Goal: Obtain resource: Download file/media

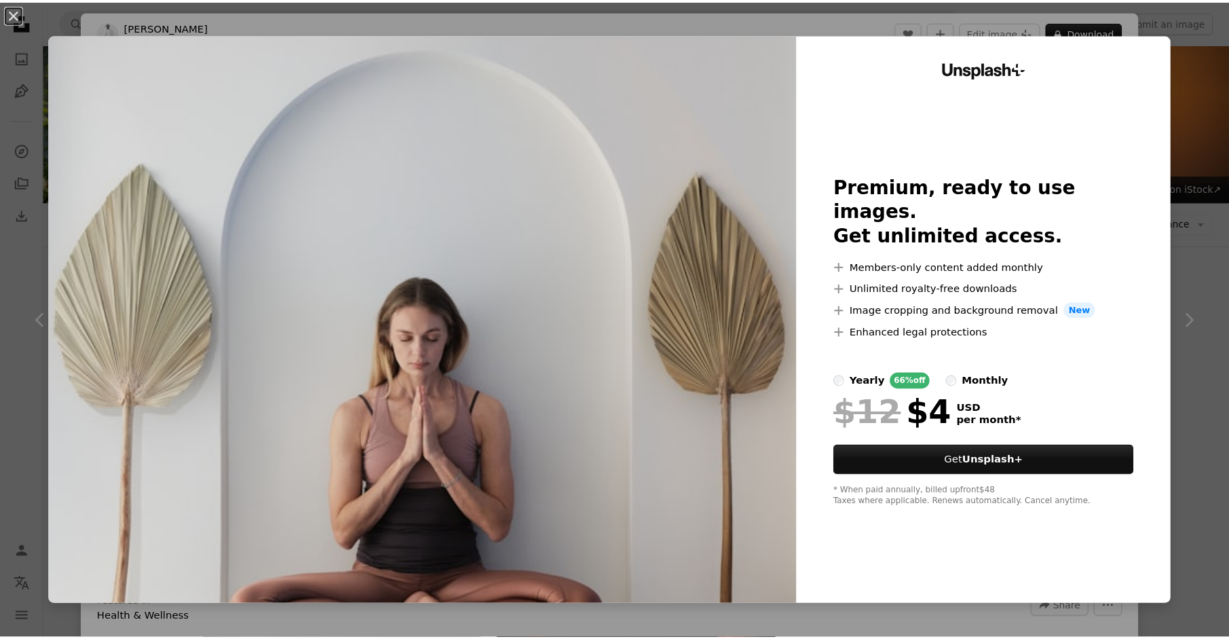
scroll to position [407, 0]
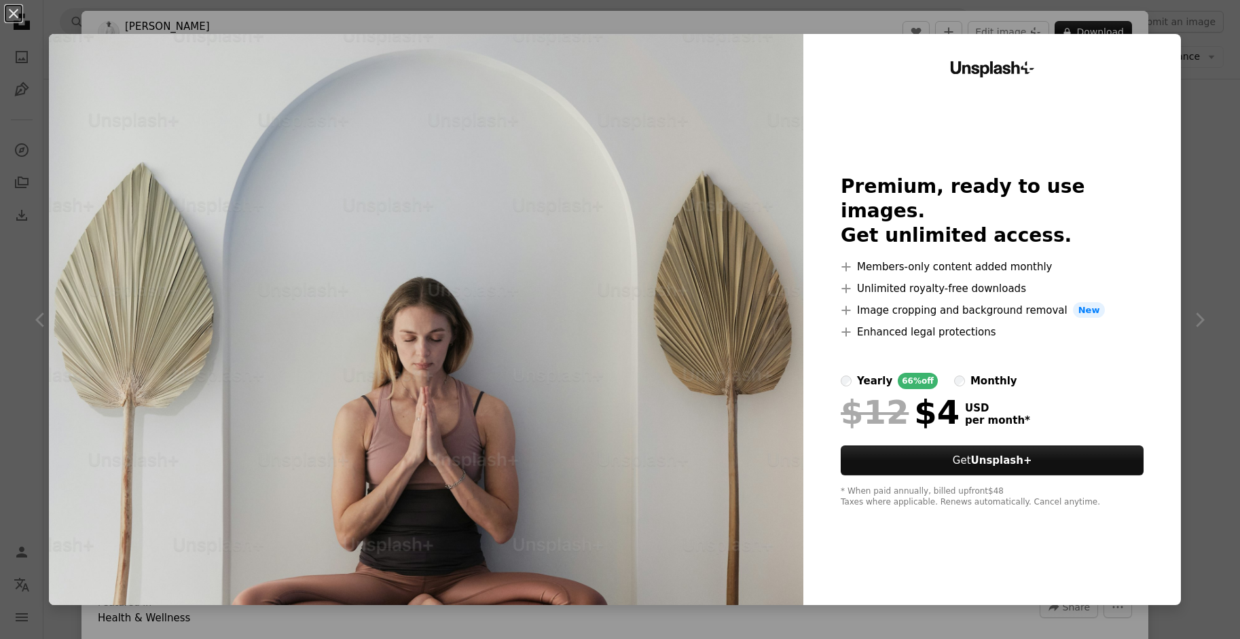
click at [1183, 206] on div "An X shape Unsplash+ Premium, ready to use images. Get unlimited access. A plus…" at bounding box center [620, 319] width 1240 height 639
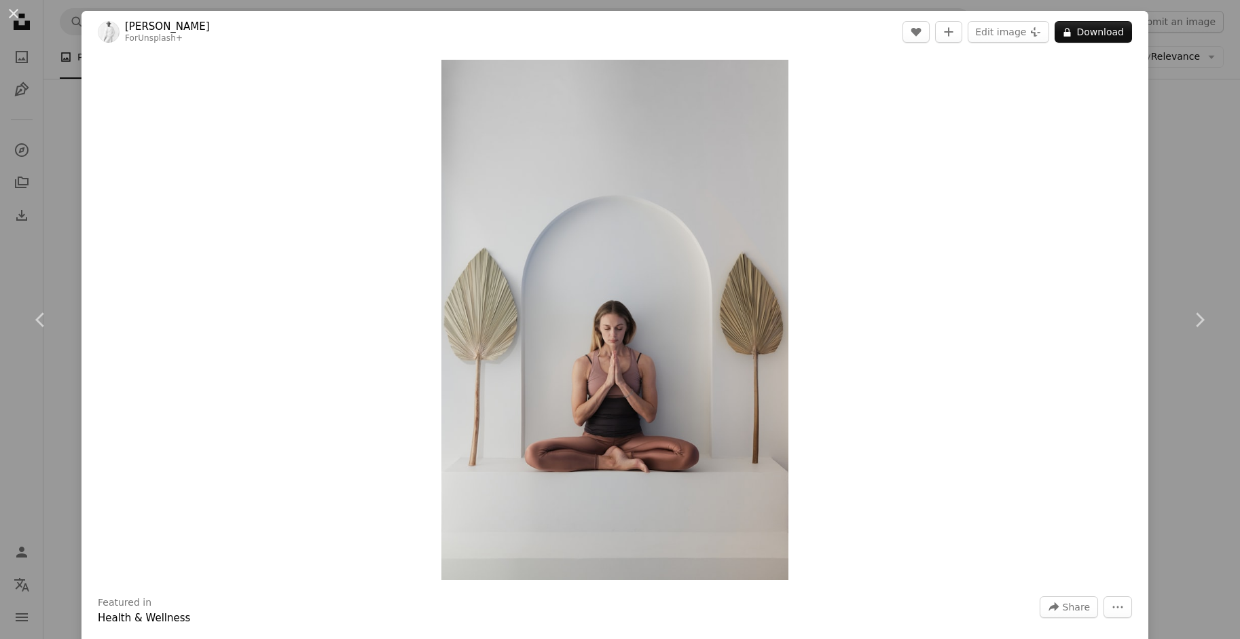
click at [58, 65] on div "An X shape Chevron left Chevron right [PERSON_NAME] For Unsplash+ A heart A plu…" at bounding box center [620, 319] width 1240 height 639
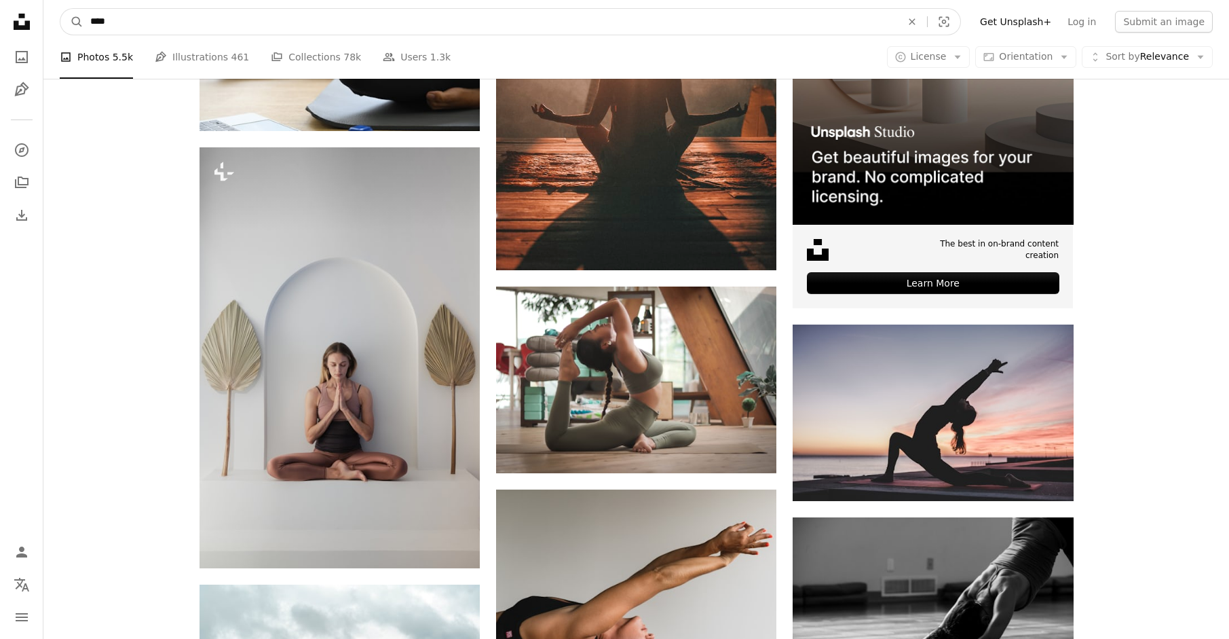
click at [178, 14] on input "****" at bounding box center [491, 22] width 814 height 26
click at [177, 14] on input "****" at bounding box center [491, 22] width 814 height 26
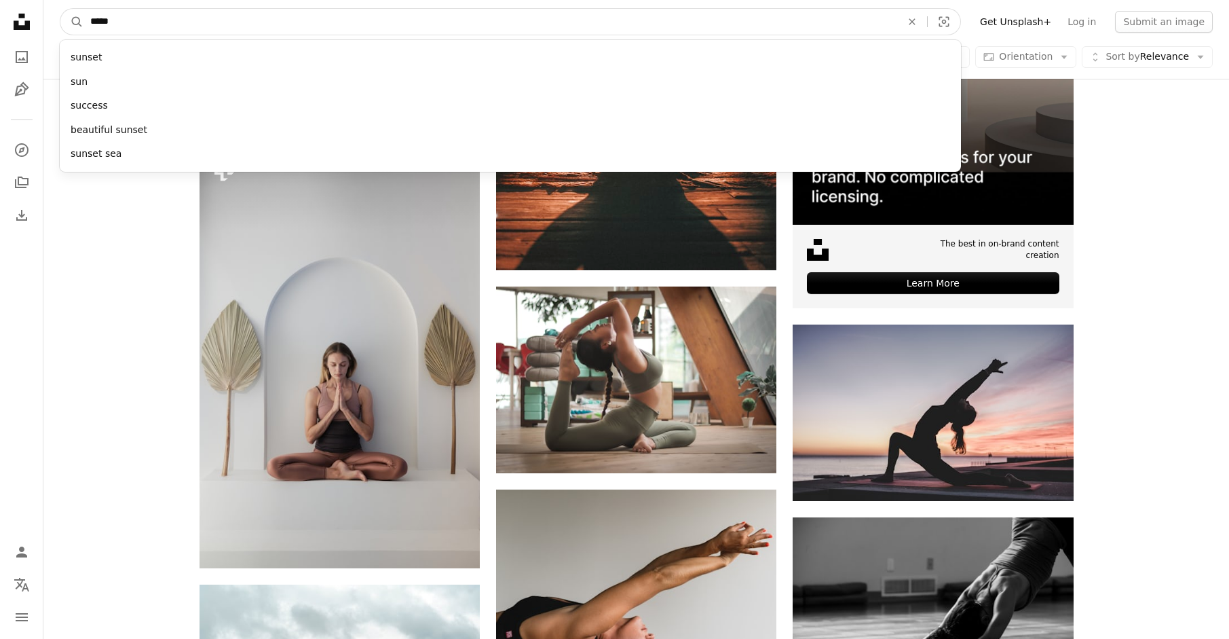
type input "******"
click button "A magnifying glass" at bounding box center [71, 22] width 23 height 26
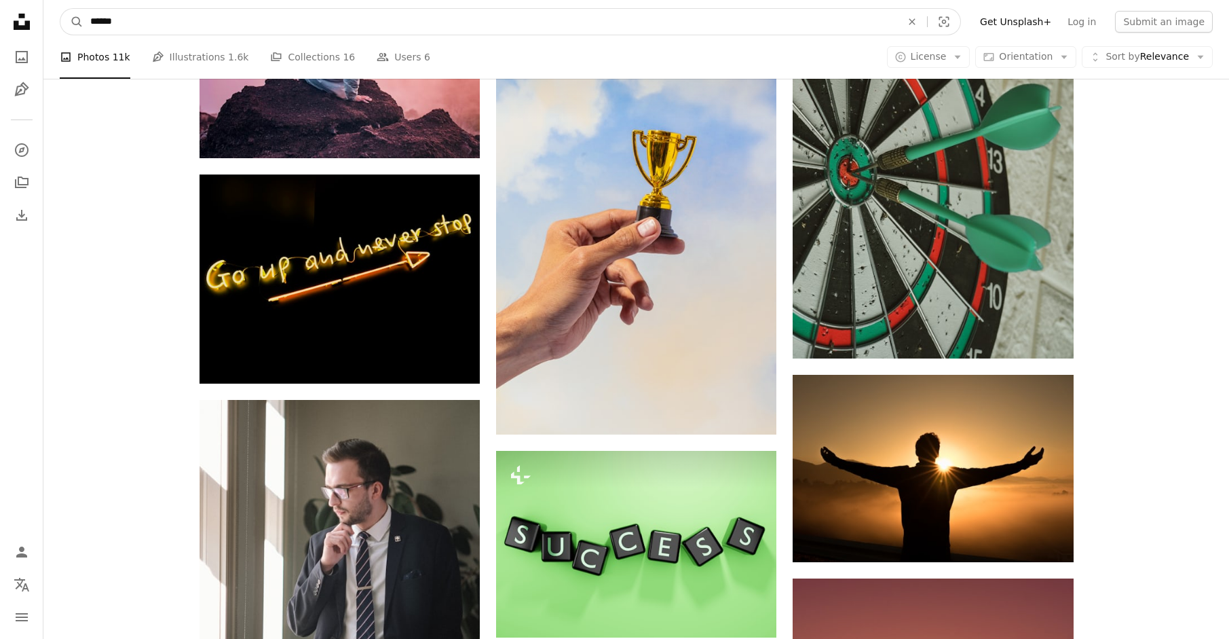
scroll to position [875, 0]
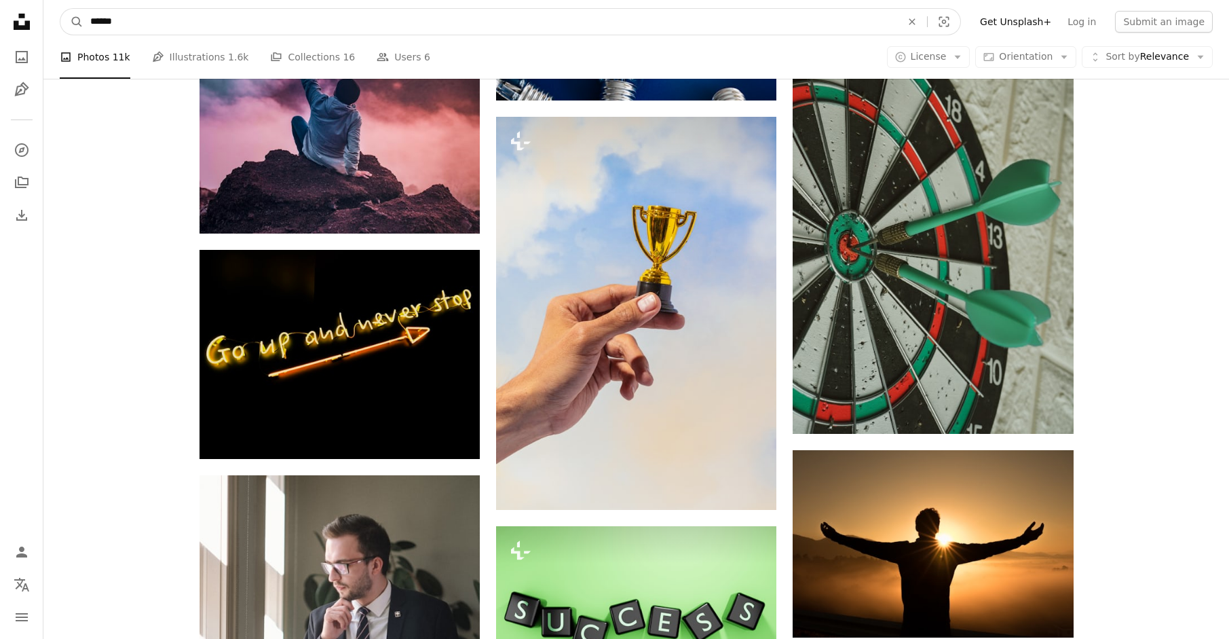
drag, startPoint x: 120, startPoint y: 14, endPoint x: 26, endPoint y: -2, distance: 95.6
type input "******"
click button "A magnifying glass" at bounding box center [71, 22] width 23 height 26
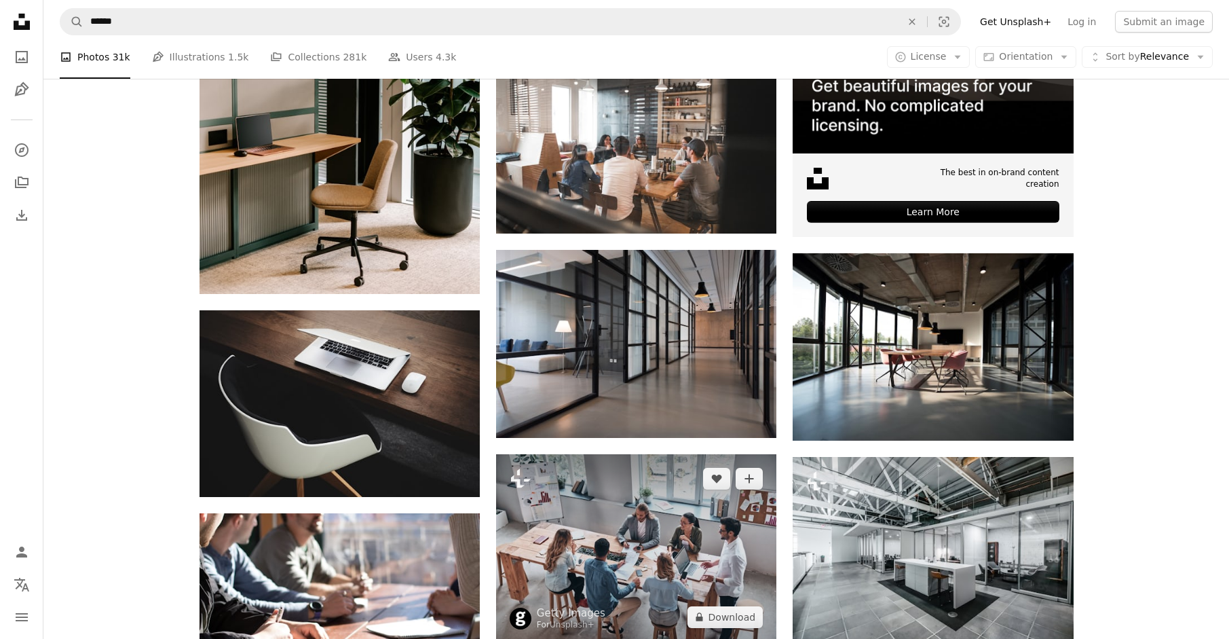
scroll to position [475, 0]
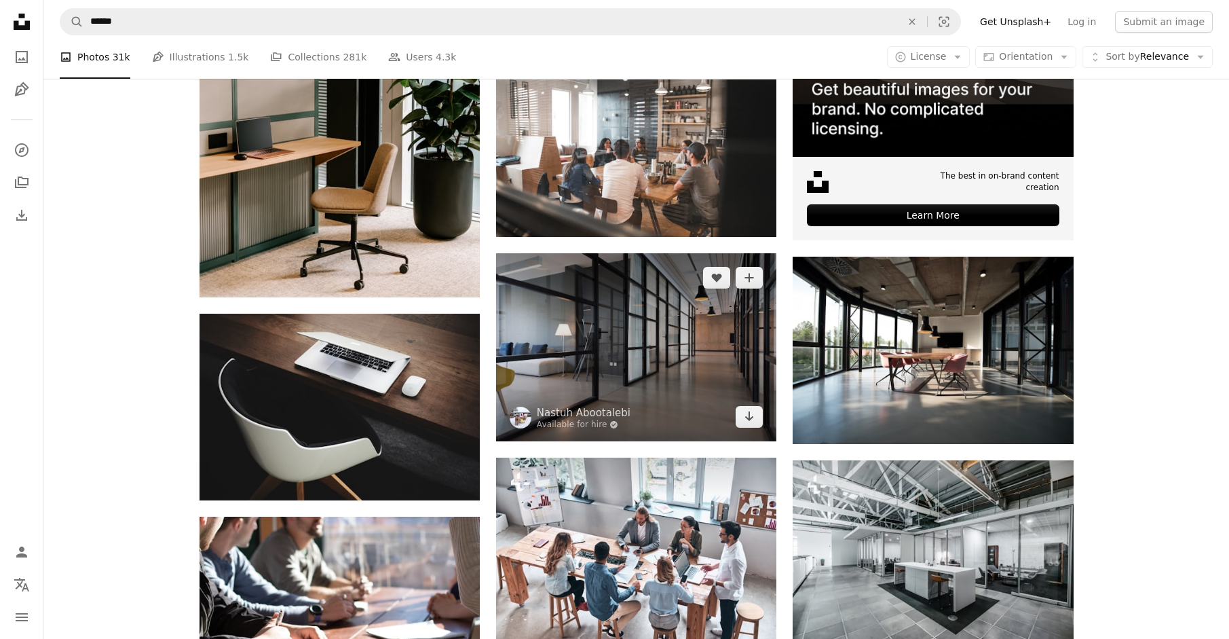
click at [587, 355] on img at bounding box center [636, 346] width 280 height 187
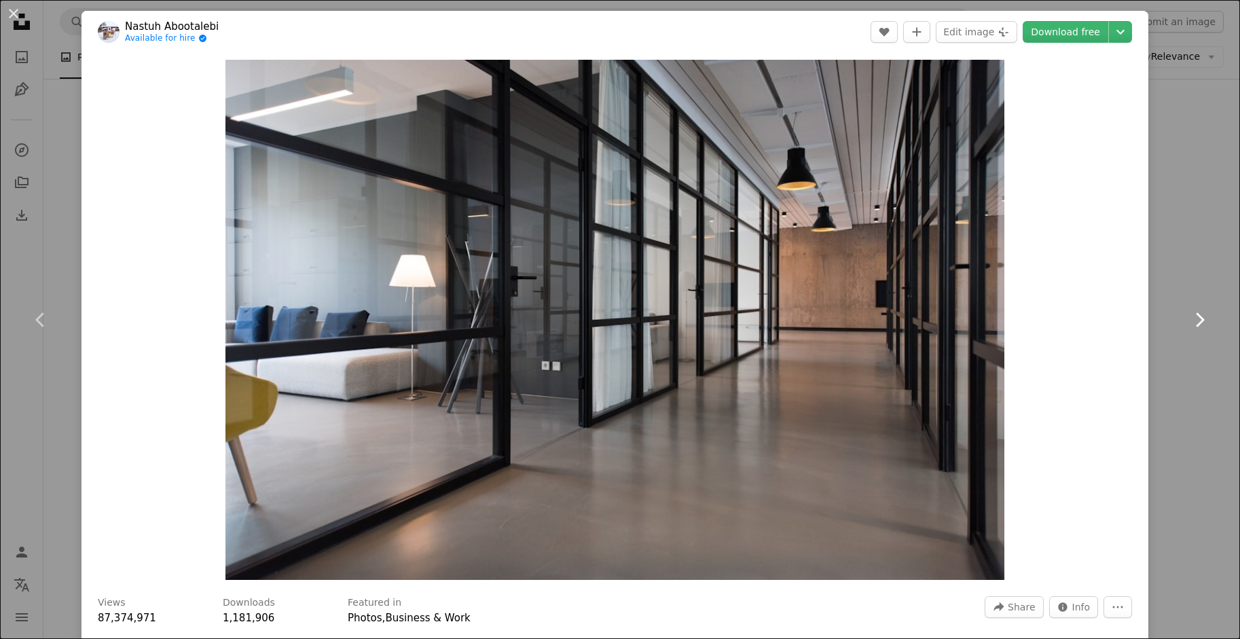
click at [1174, 294] on link "Chevron right" at bounding box center [1198, 320] width 81 height 130
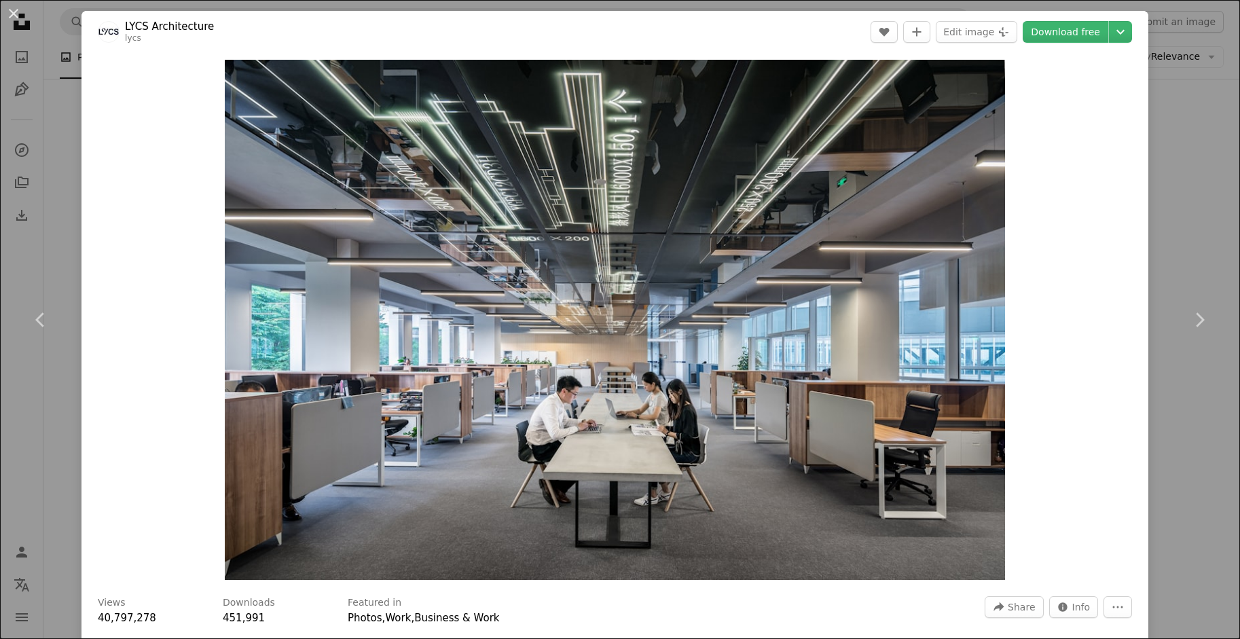
click at [44, 176] on div "An X shape Chevron left Chevron right LYCS Architecture lycs A heart A plus sig…" at bounding box center [620, 319] width 1240 height 639
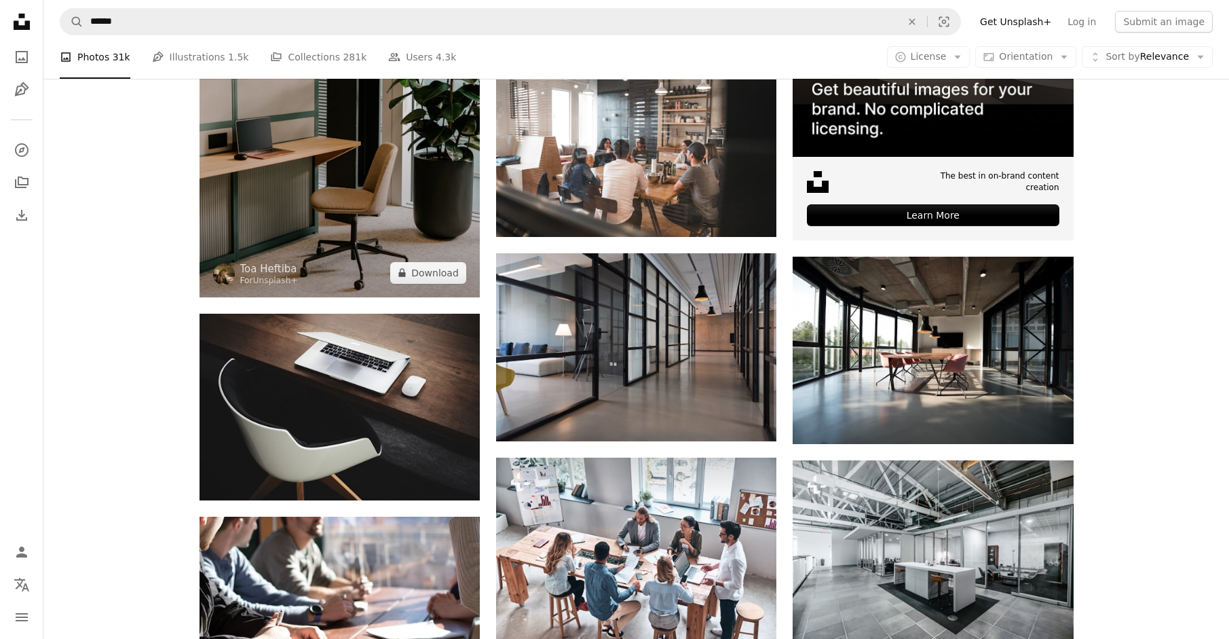
scroll to position [272, 0]
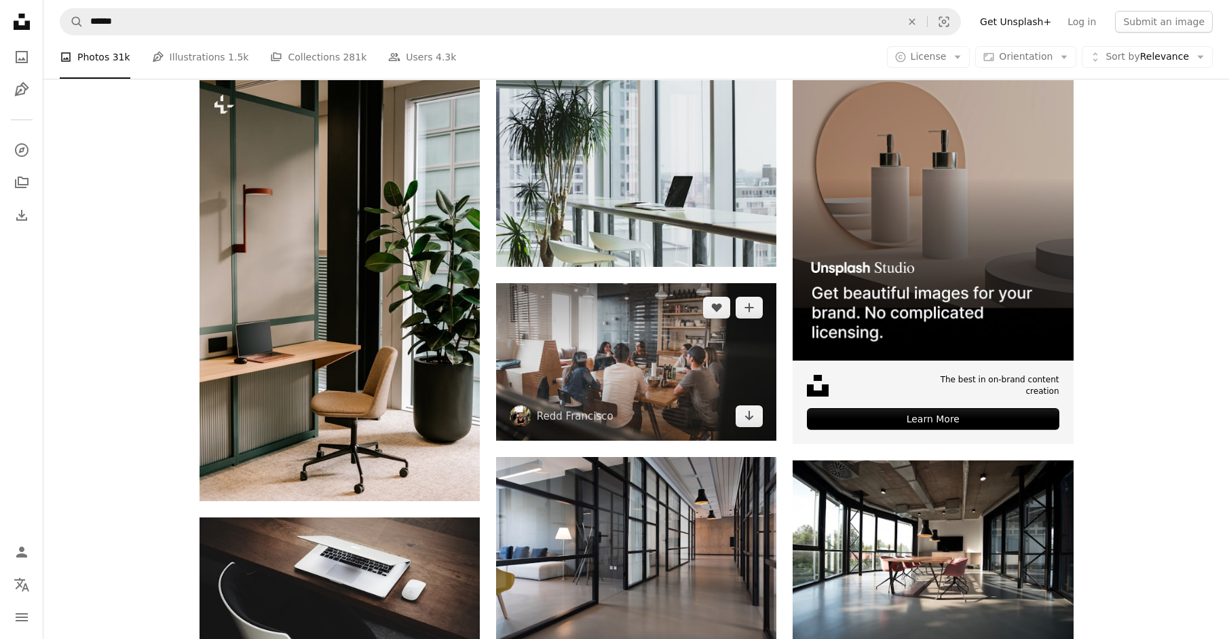
click at [580, 363] on img at bounding box center [636, 361] width 280 height 157
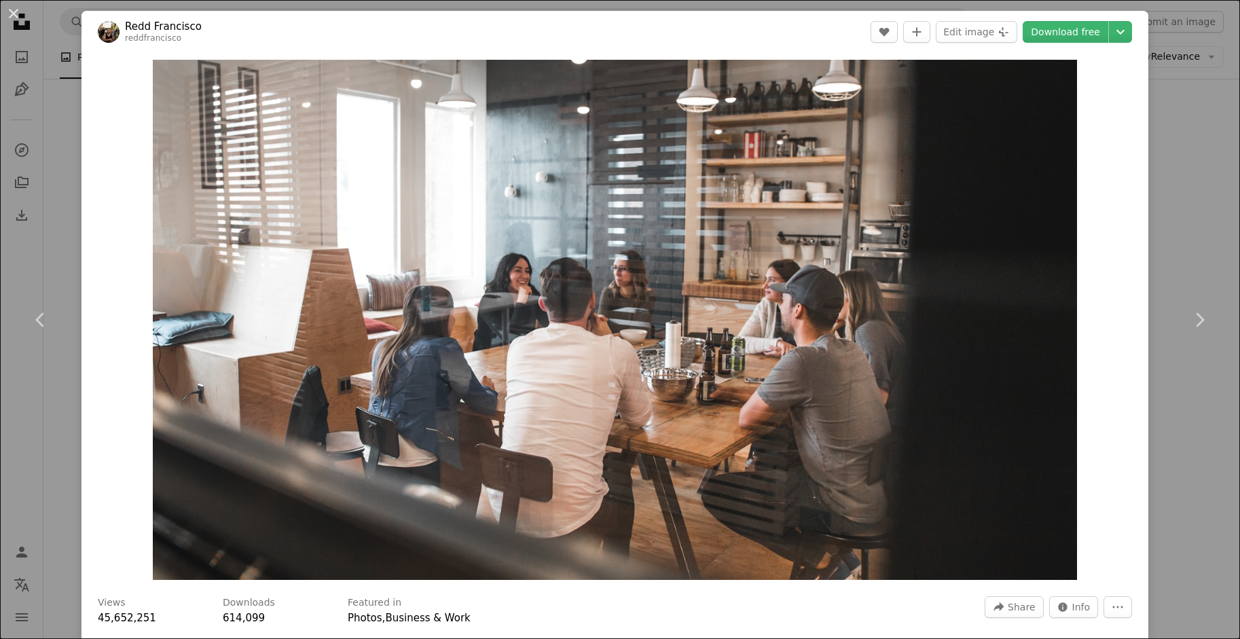
click at [52, 180] on div "An X shape Chevron left Chevron right [PERSON_NAME] reddfrancisco A heart A plu…" at bounding box center [620, 319] width 1240 height 639
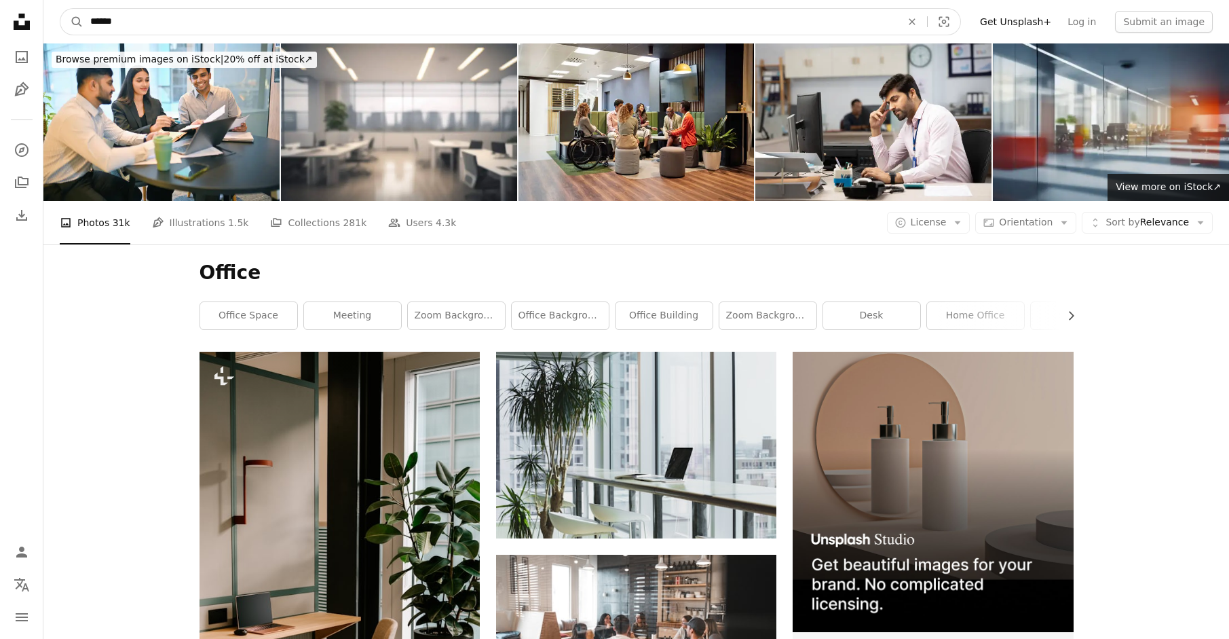
click at [137, 18] on input "******" at bounding box center [491, 22] width 814 height 26
type input "**********"
click button "A magnifying glass" at bounding box center [71, 22] width 23 height 26
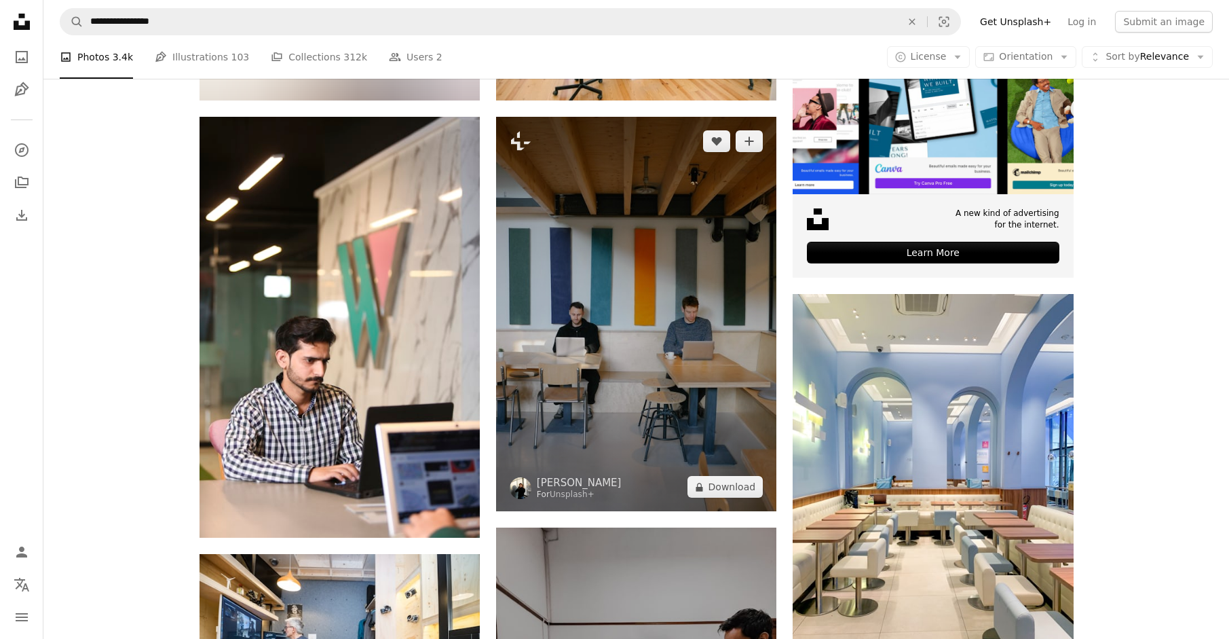
scroll to position [679, 0]
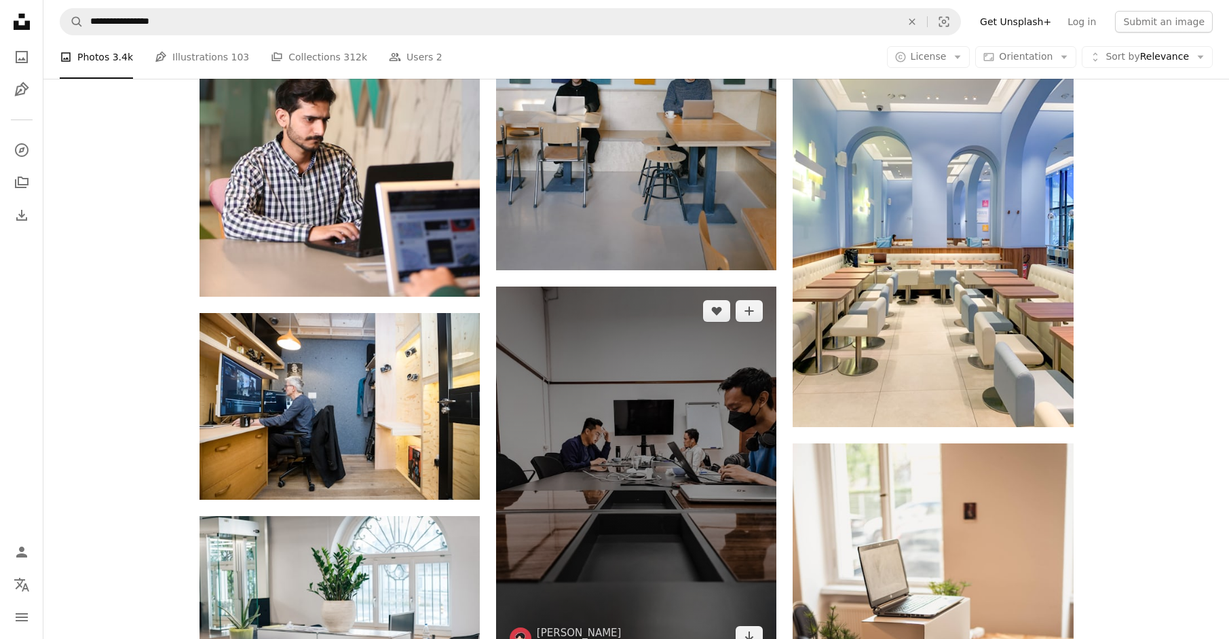
click at [658, 453] on img at bounding box center [636, 473] width 280 height 374
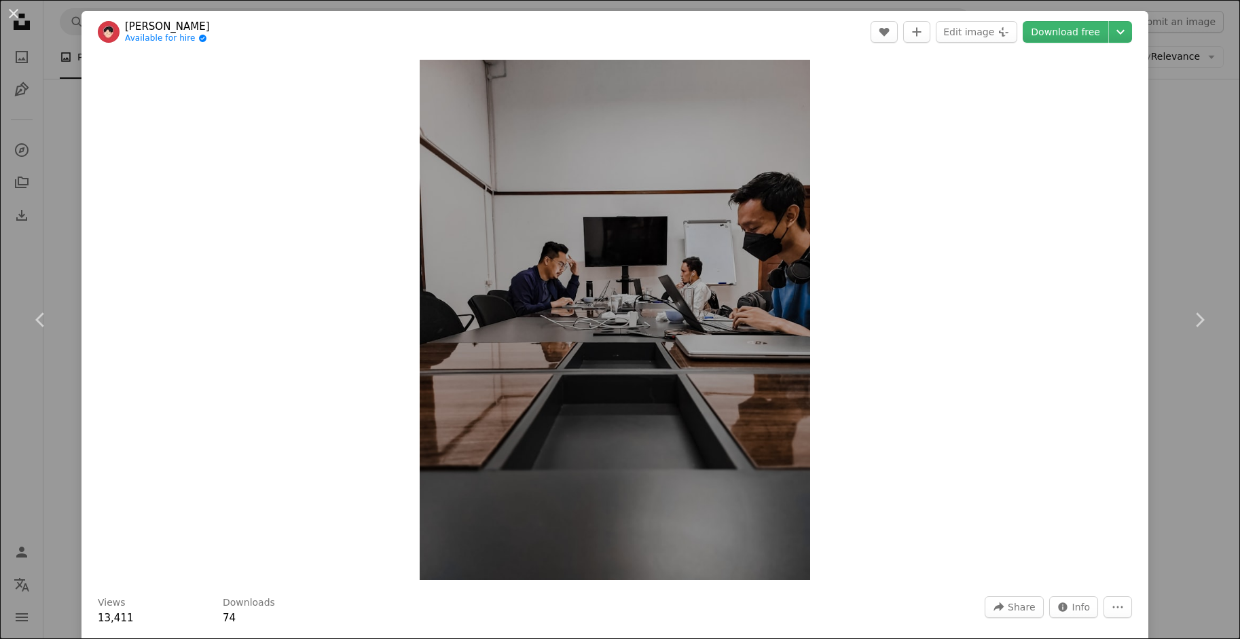
click at [1152, 405] on div "An X shape Chevron left Chevron right Rizal [PERSON_NAME] Available for hire A …" at bounding box center [620, 319] width 1240 height 639
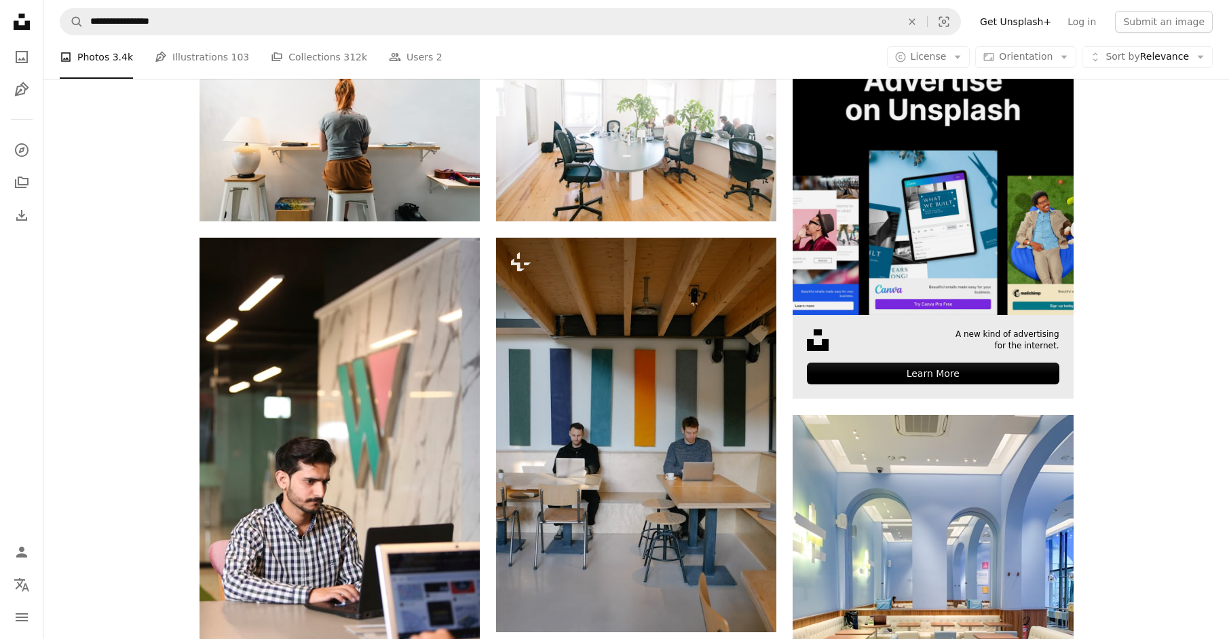
scroll to position [475, 0]
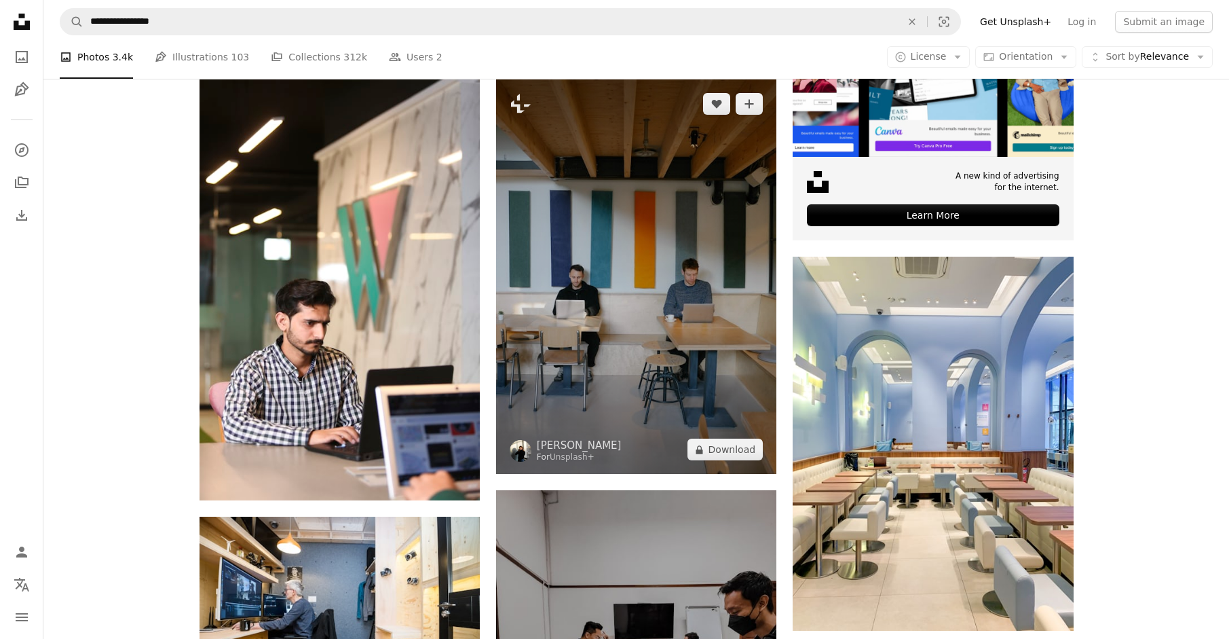
click at [628, 295] on img at bounding box center [636, 276] width 280 height 394
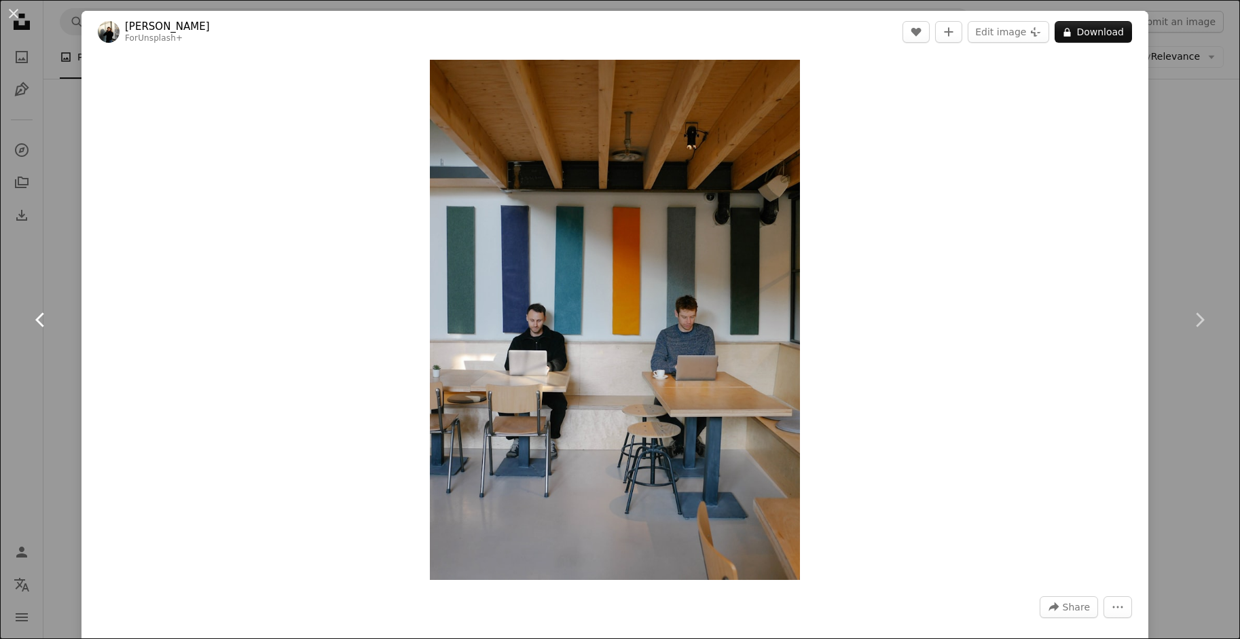
click at [61, 303] on link "Chevron left" at bounding box center [40, 320] width 81 height 130
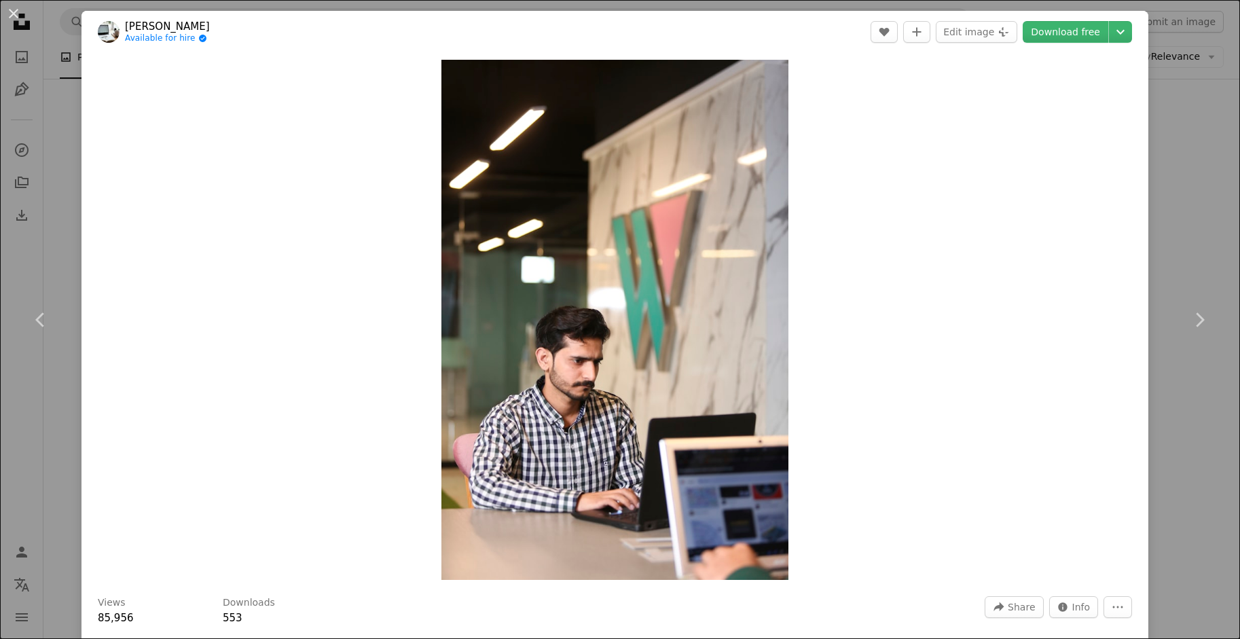
click at [1179, 205] on div "An X shape Chevron left Chevron right [PERSON_NAME] Available for hire A checkm…" at bounding box center [620, 319] width 1240 height 639
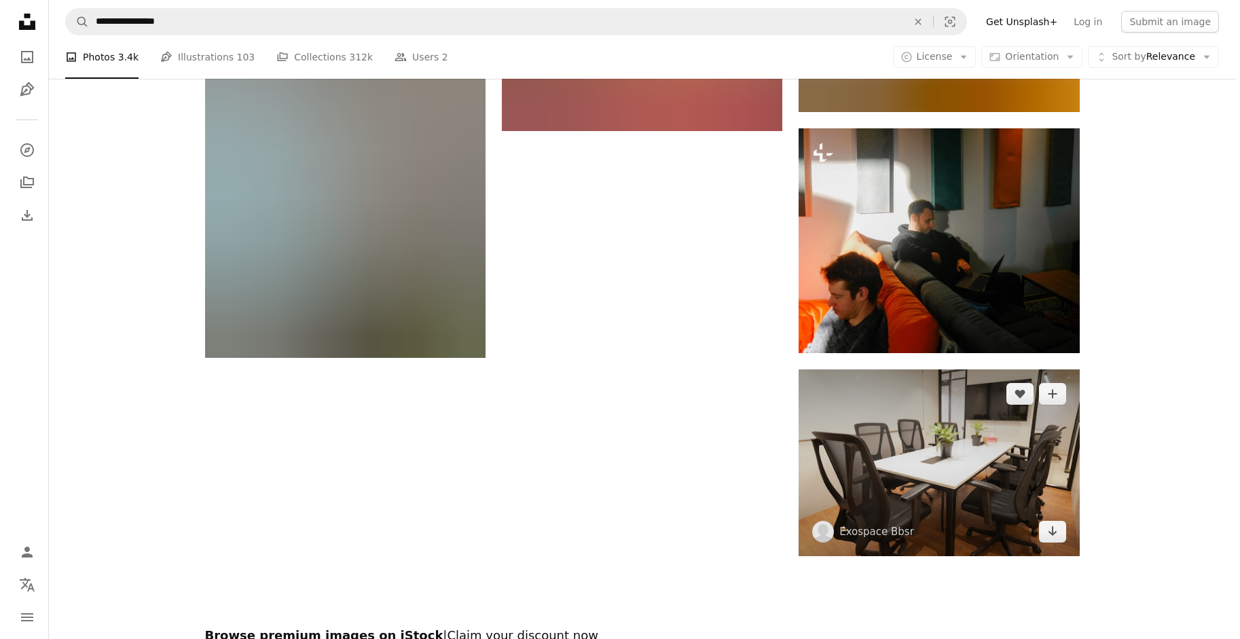
scroll to position [2308, 0]
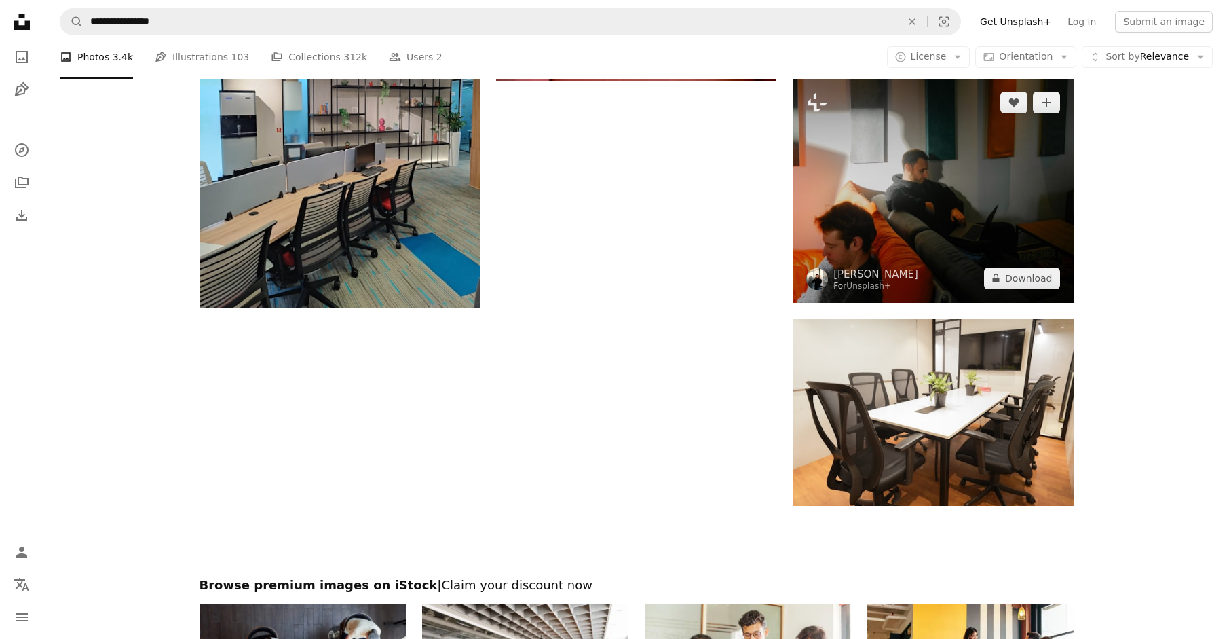
click at [923, 208] on img at bounding box center [933, 190] width 280 height 225
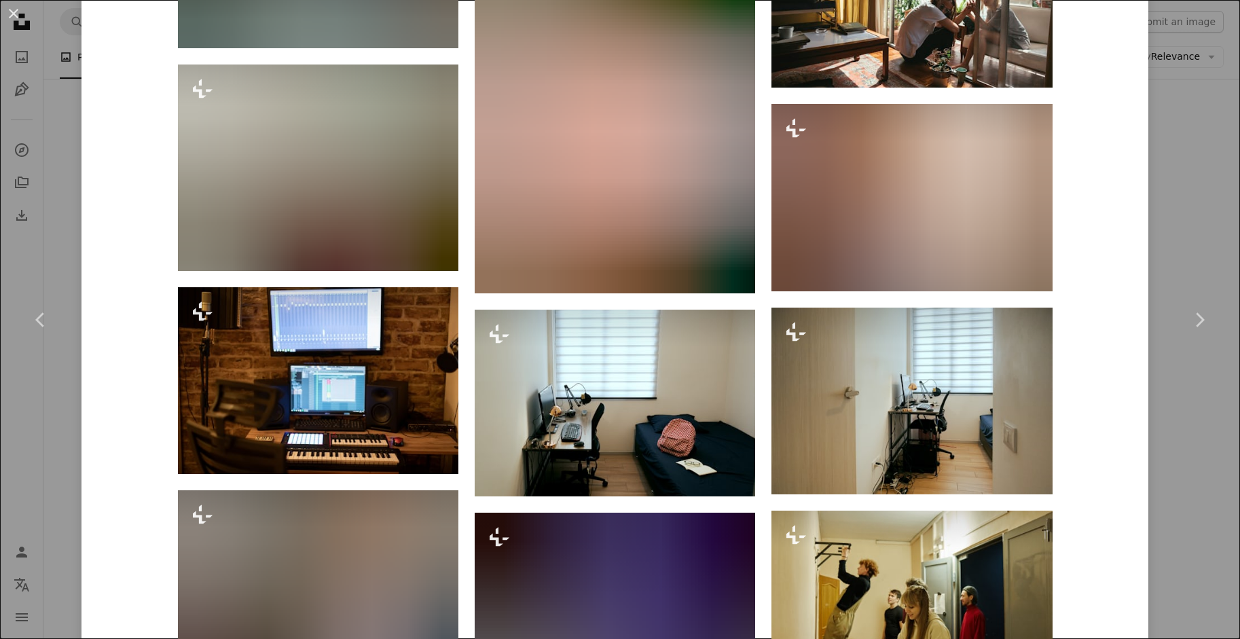
scroll to position [2172, 0]
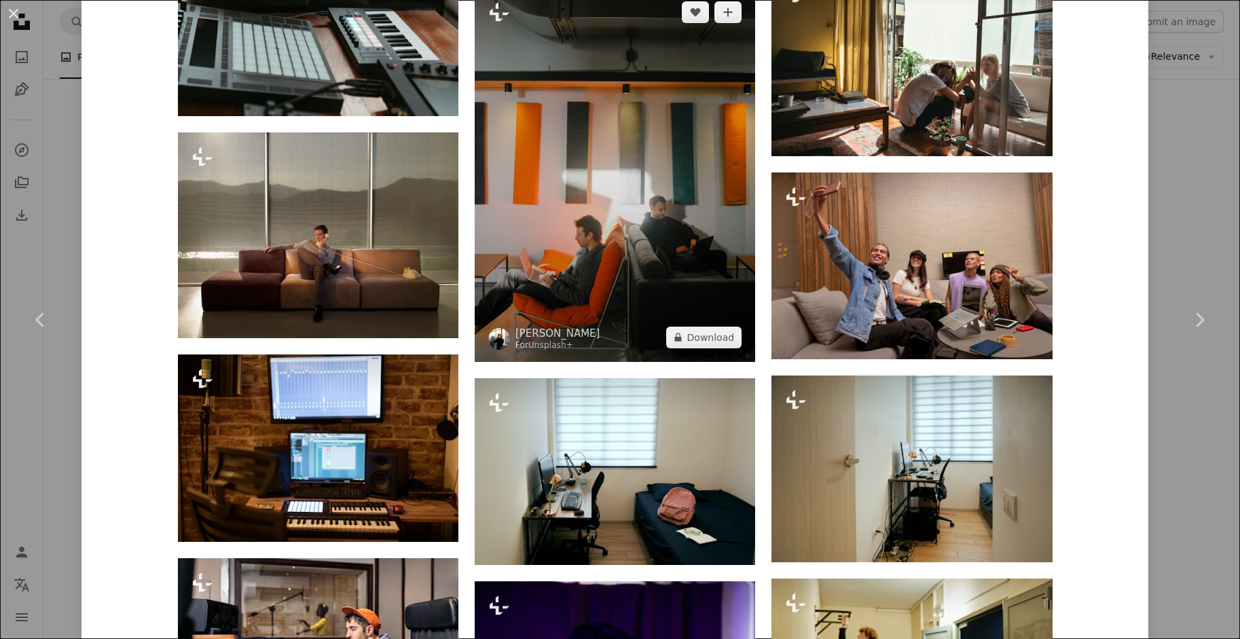
click at [597, 172] on img at bounding box center [615, 175] width 280 height 374
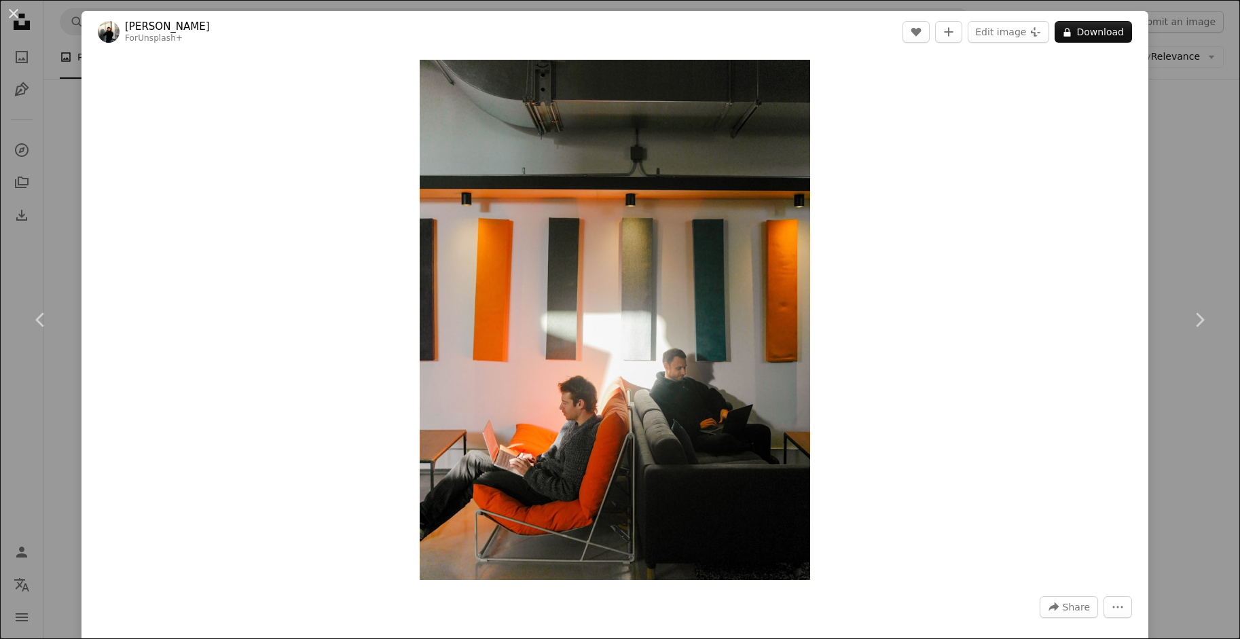
click at [913, 226] on div "Zoom in" at bounding box center [614, 320] width 1066 height 534
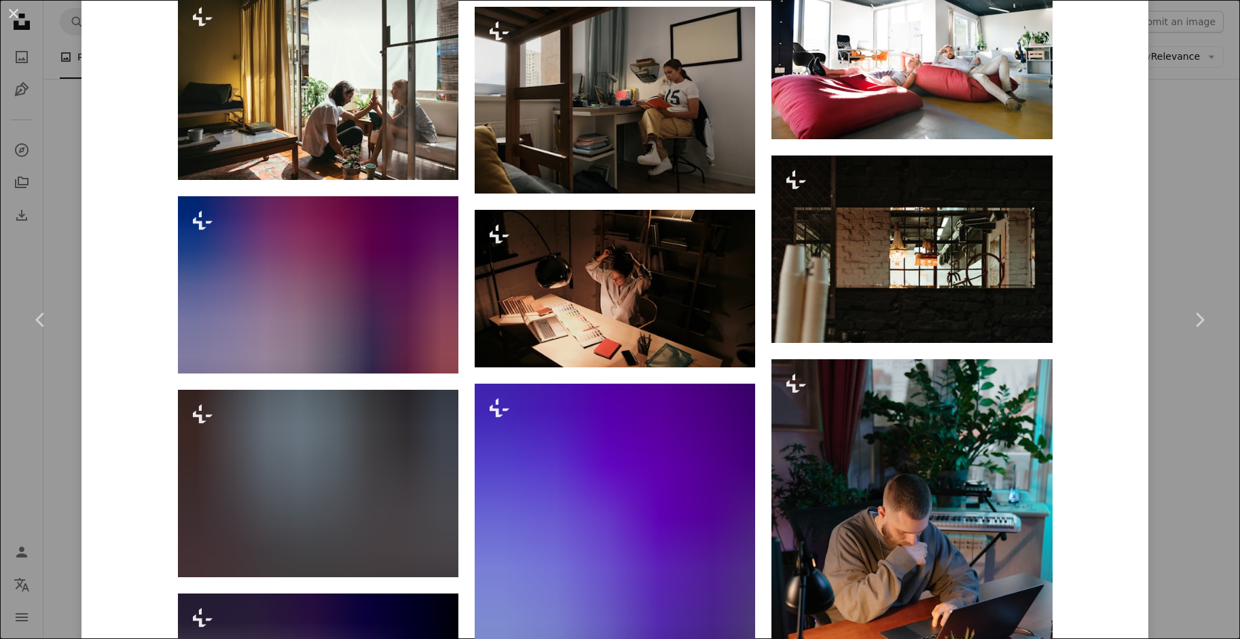
scroll to position [9293, 0]
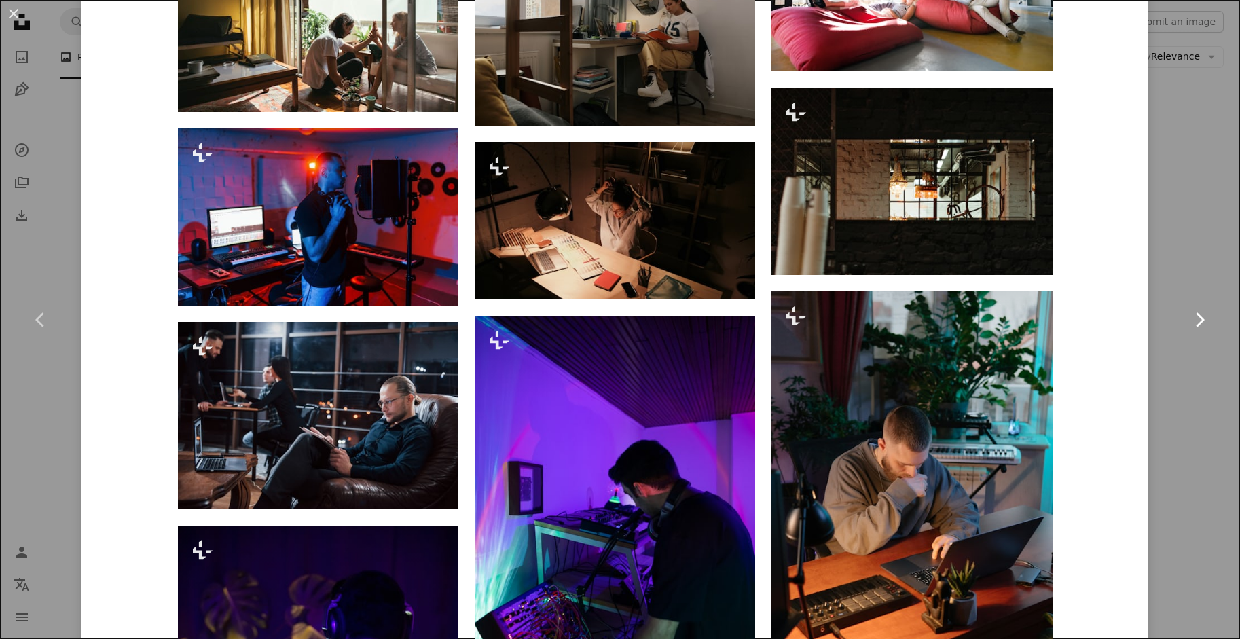
click at [1187, 270] on link "Chevron right" at bounding box center [1198, 320] width 81 height 130
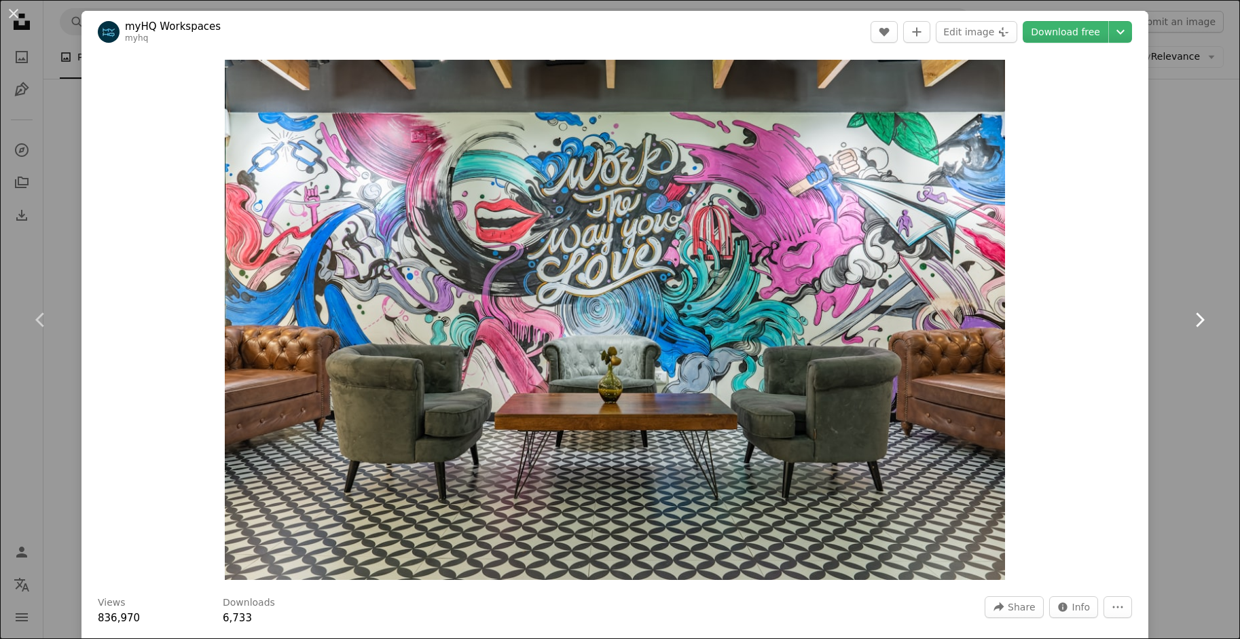
click at [1181, 306] on link "Chevron right" at bounding box center [1198, 320] width 81 height 130
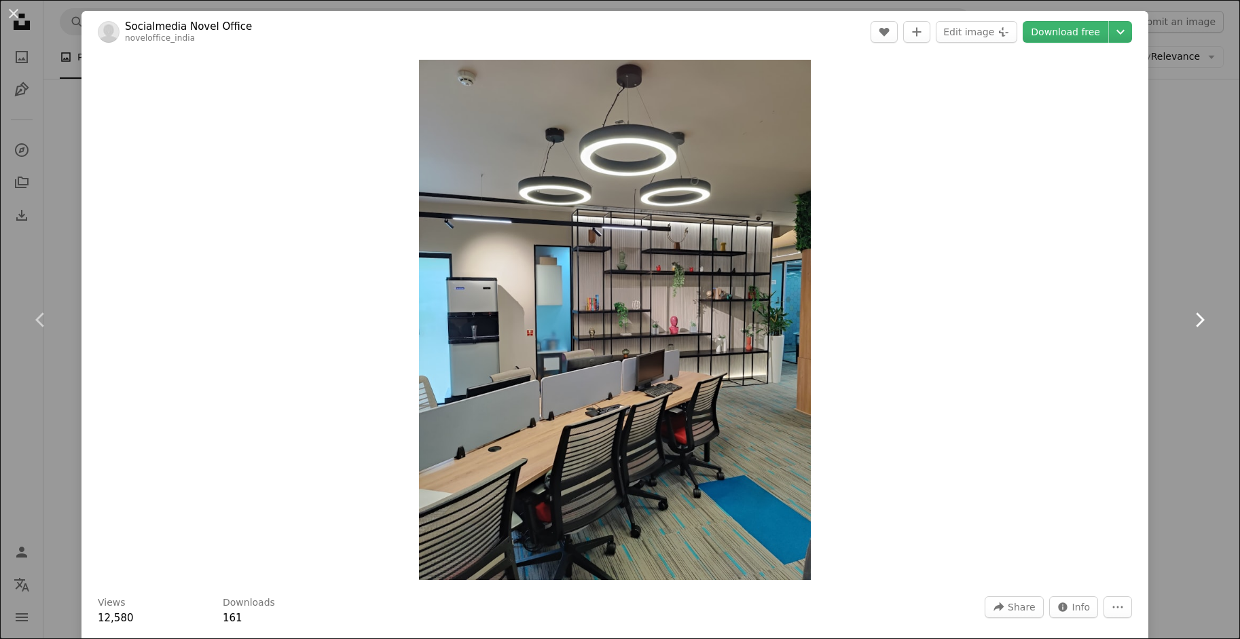
click at [1188, 309] on icon "Chevron right" at bounding box center [1199, 320] width 22 height 22
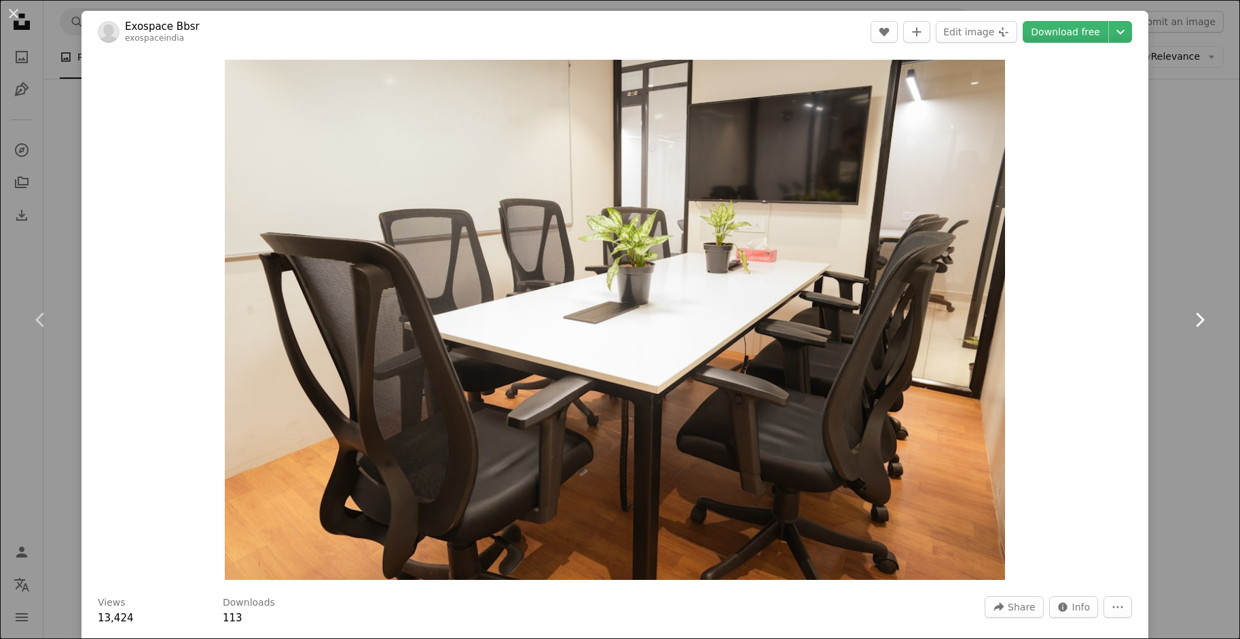
click at [1188, 309] on icon "Chevron right" at bounding box center [1199, 320] width 22 height 22
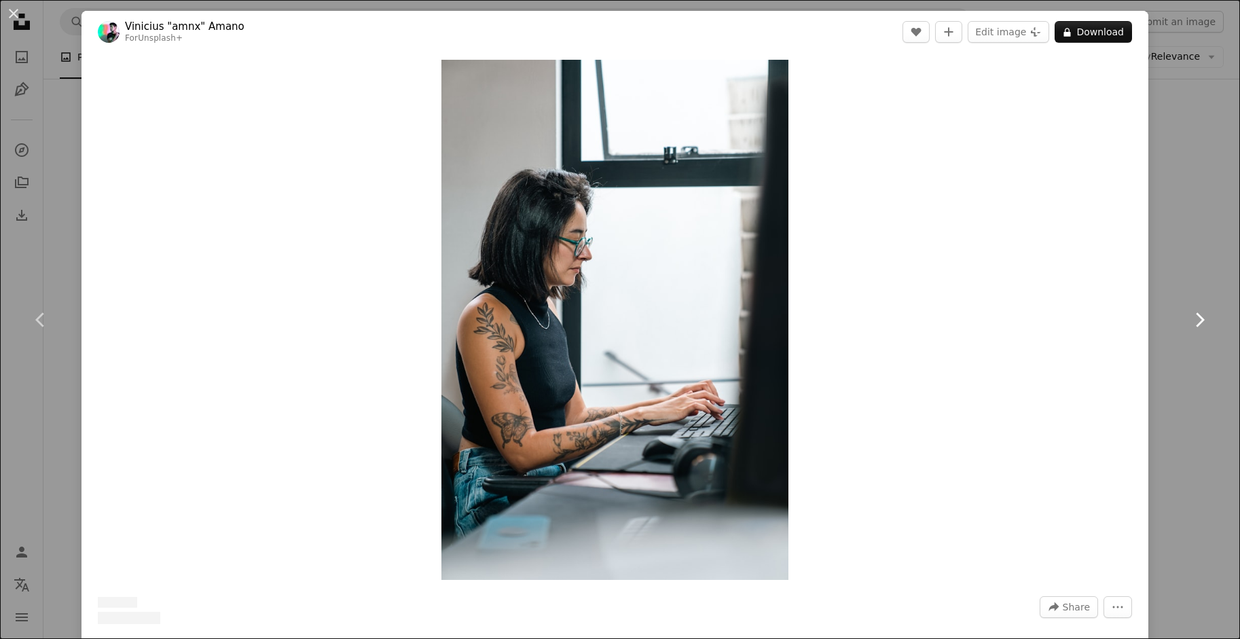
click at [1188, 309] on icon "Chevron right" at bounding box center [1199, 320] width 22 height 22
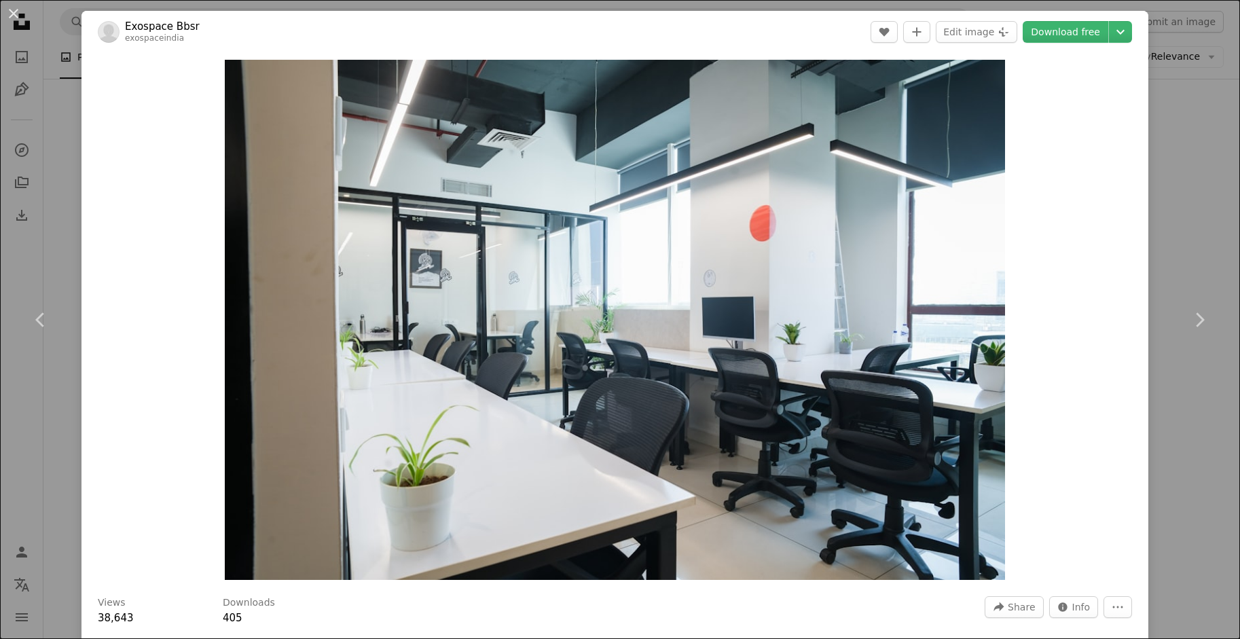
click at [1198, 161] on div "An X shape Chevron left Chevron right Exospace Bbsr exospaceindia A heart A plu…" at bounding box center [620, 319] width 1240 height 639
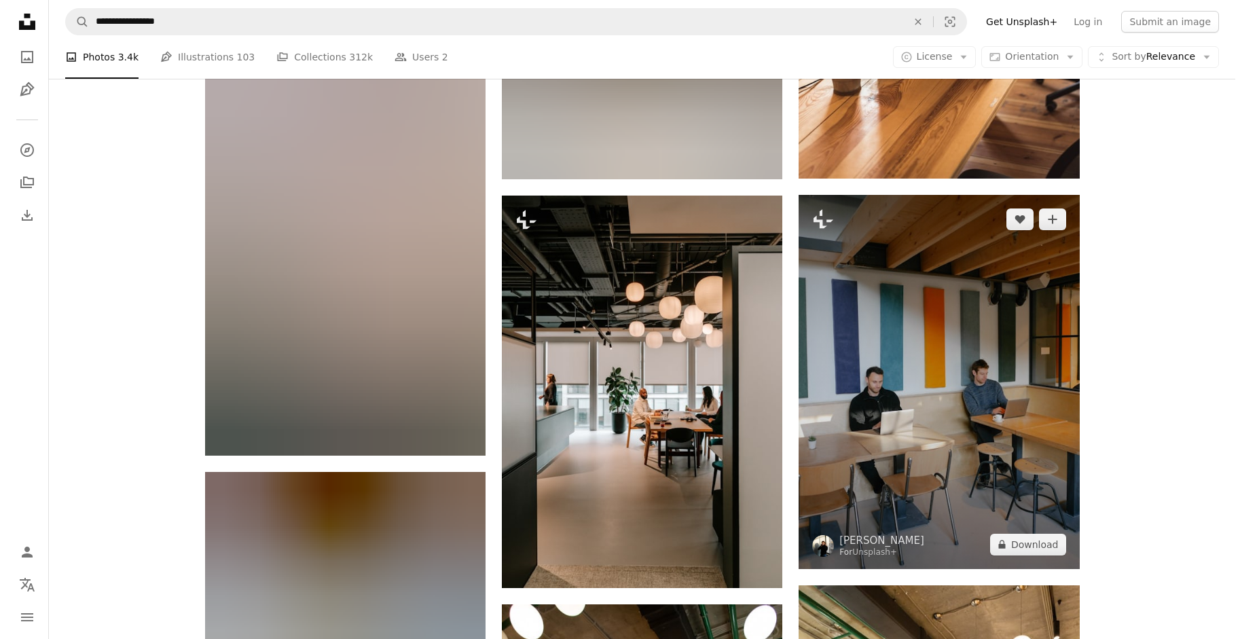
scroll to position [1358, 0]
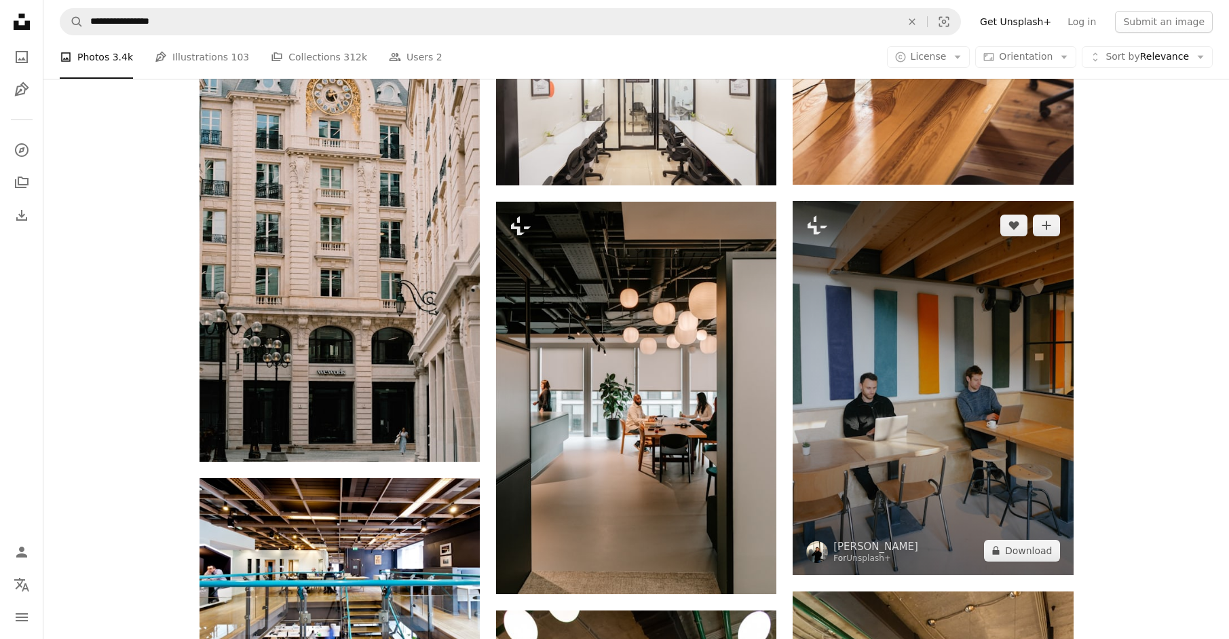
click at [861, 420] on img at bounding box center [933, 388] width 280 height 374
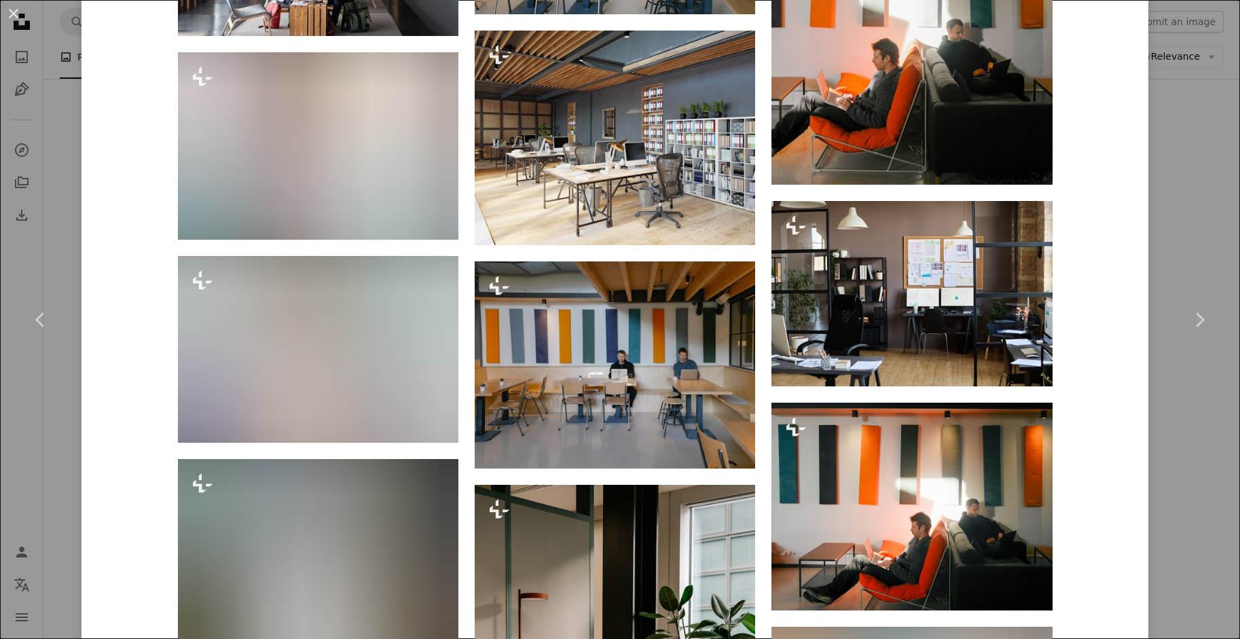
scroll to position [1833, 0]
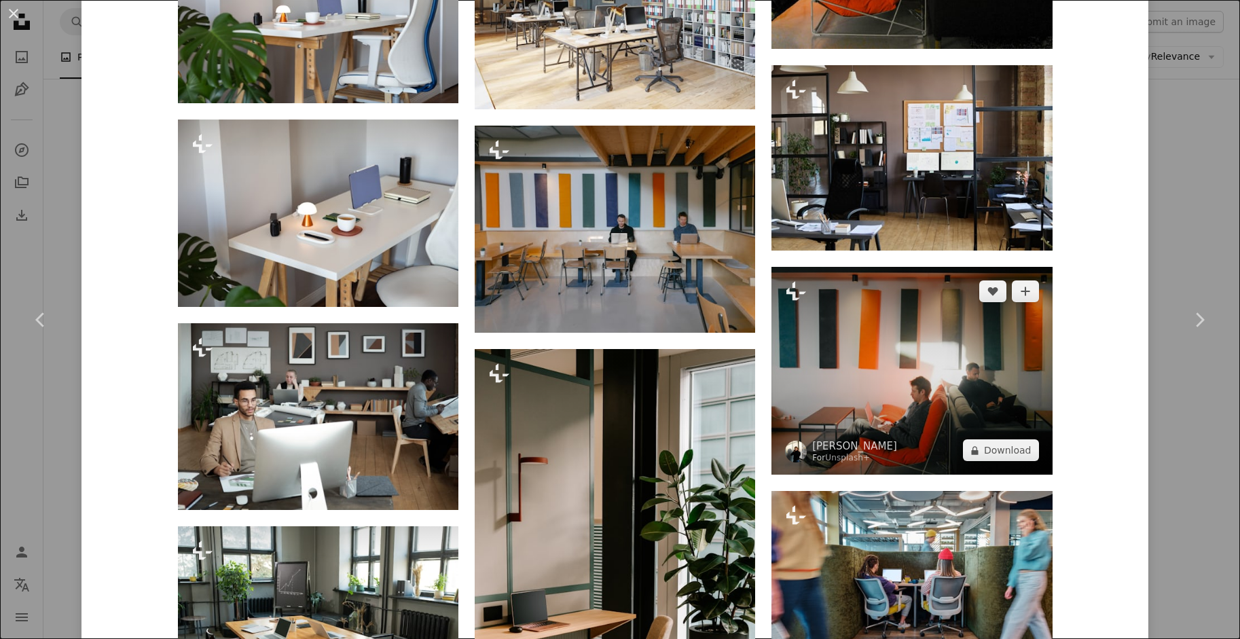
click at [921, 409] on img at bounding box center [911, 371] width 280 height 208
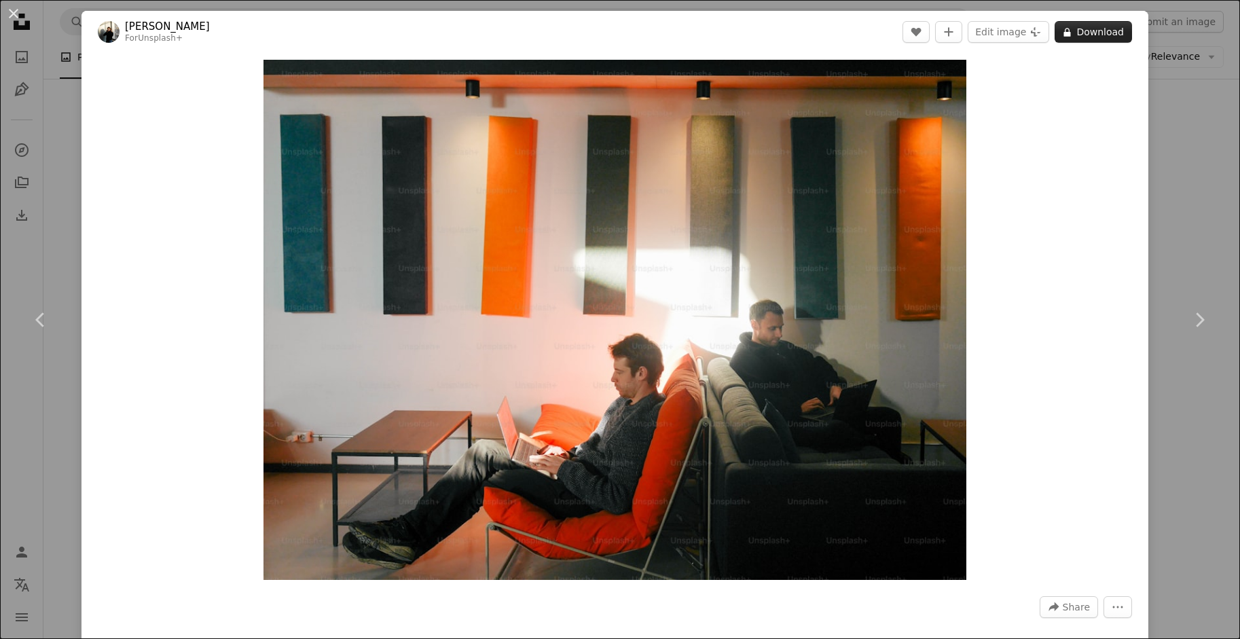
click at [1071, 39] on button "A lock Download" at bounding box center [1092, 32] width 77 height 22
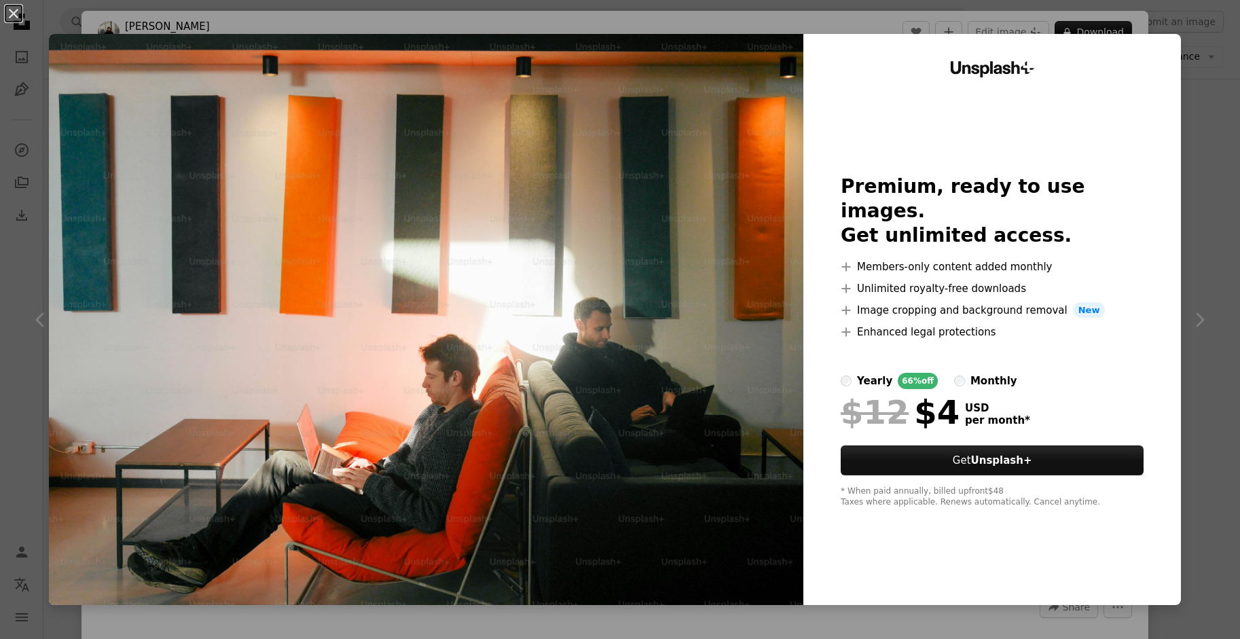
click at [1016, 24] on div "An X shape Unsplash+ Premium, ready to use images. Get unlimited access. A plus…" at bounding box center [620, 319] width 1240 height 639
